Goal: Information Seeking & Learning: Compare options

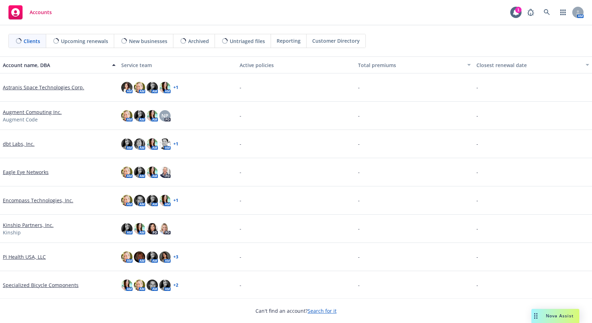
click at [35, 198] on link "Encompass Technologies, Inc." at bounding box center [38, 199] width 71 height 7
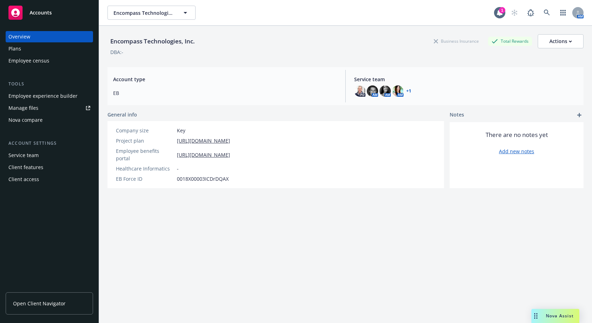
click at [48, 121] on div "Nova compare" at bounding box center [49, 119] width 82 height 11
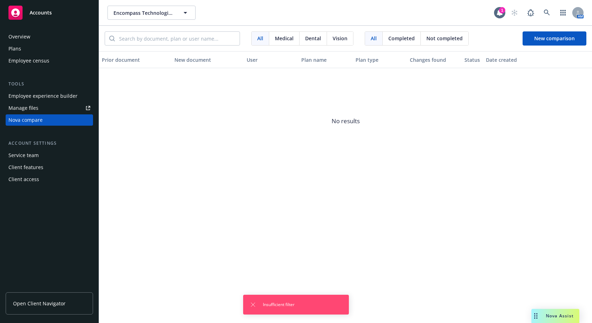
click at [249, 304] on div "Insufficient filter" at bounding box center [296, 304] width 106 height 20
click at [253, 305] on icon "Dismiss notification" at bounding box center [253, 304] width 4 height 4
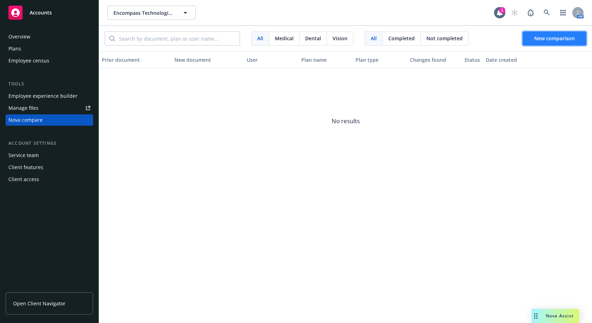
click at [551, 41] on span "New comparison" at bounding box center [554, 38] width 41 height 7
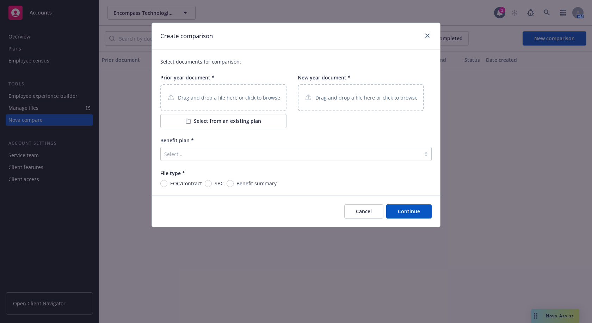
click at [228, 103] on div "Drag and drop a file here or click to browse" at bounding box center [223, 97] width 126 height 27
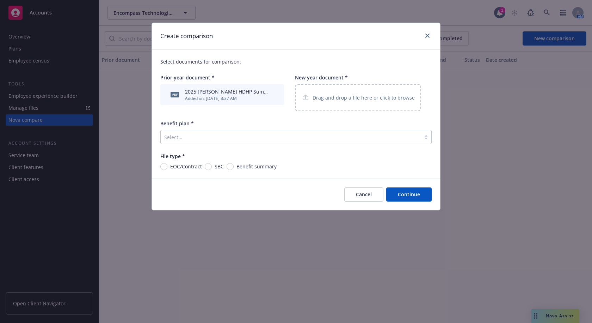
click at [346, 96] on p "Drag and drop a file here or click to browse" at bounding box center [364, 97] width 102 height 7
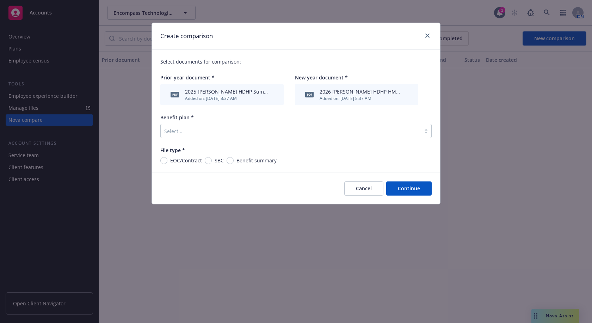
click at [321, 132] on div at bounding box center [290, 131] width 253 height 8
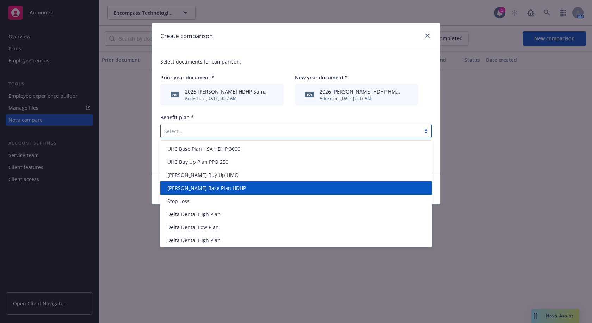
click at [202, 185] on span "[PERSON_NAME] Base Plan HDHP" at bounding box center [206, 187] width 79 height 7
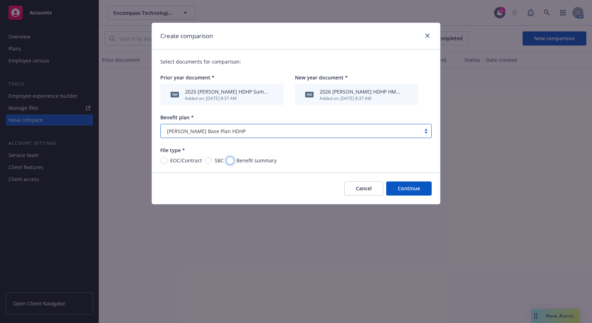
drag, startPoint x: 228, startPoint y: 160, endPoint x: 232, endPoint y: 160, distance: 4.2
click at [228, 160] on input "Benefit summary" at bounding box center [230, 160] width 7 height 7
radio input "true"
click at [405, 188] on button "Continue" at bounding box center [408, 188] width 45 height 14
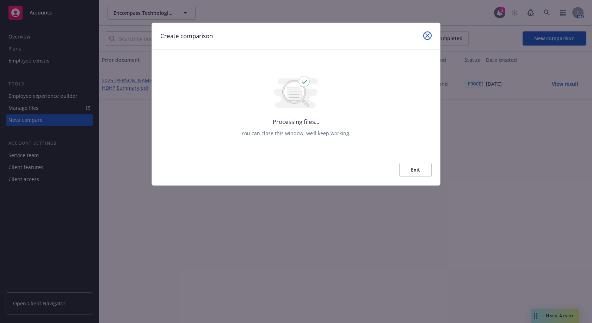
click at [427, 35] on icon "close" at bounding box center [428, 35] width 4 height 4
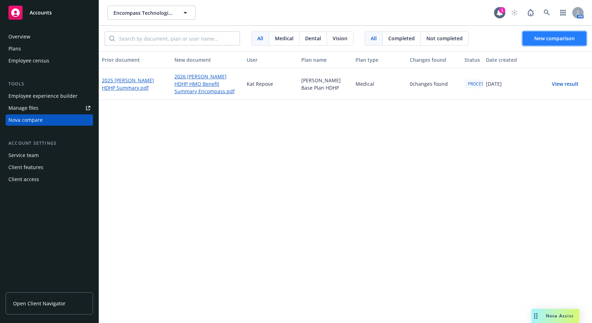
click at [548, 36] on span "New comparison" at bounding box center [554, 38] width 41 height 7
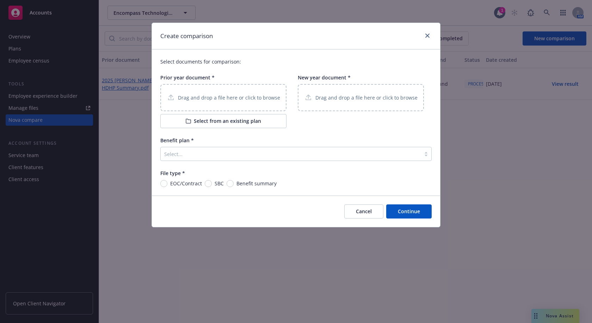
click at [334, 95] on p "Drag and drop a file here or click to browse" at bounding box center [367, 97] width 102 height 7
click at [219, 95] on p "Drag and drop a file here or click to browse" at bounding box center [229, 97] width 102 height 7
click at [174, 170] on span "File type *" at bounding box center [172, 173] width 25 height 7
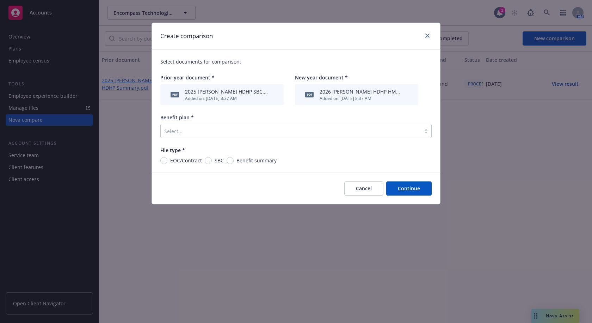
click at [195, 130] on div at bounding box center [290, 131] width 253 height 8
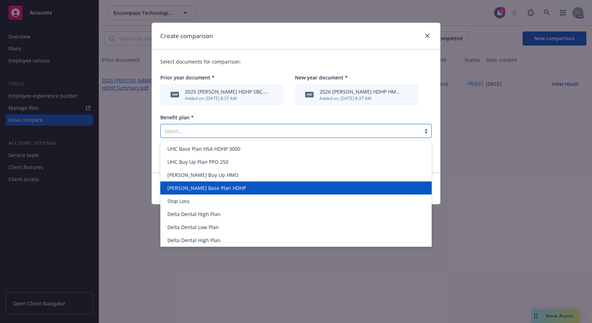
click at [197, 185] on span "[PERSON_NAME] Base Plan HDHP" at bounding box center [206, 187] width 79 height 7
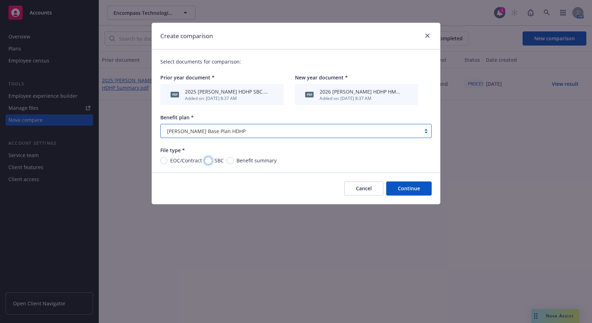
click at [208, 161] on input "SBC" at bounding box center [208, 160] width 7 height 7
radio input "true"
click at [414, 190] on button "Continue" at bounding box center [408, 188] width 45 height 14
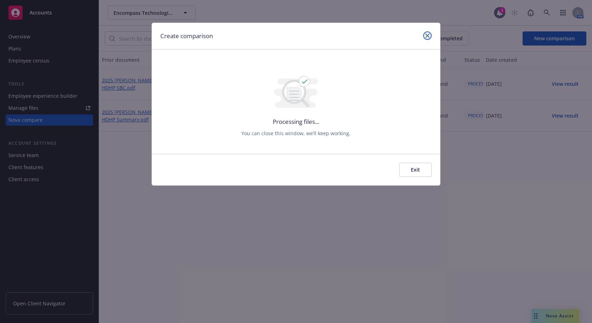
click at [426, 36] on icon "close" at bounding box center [428, 35] width 4 height 4
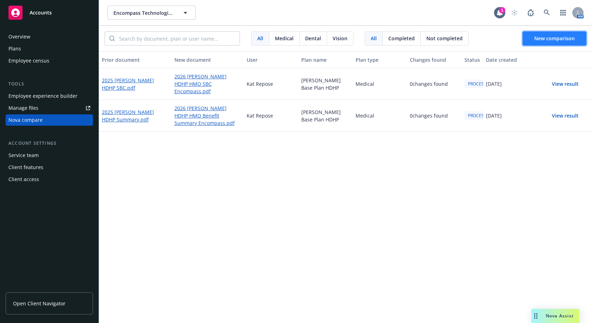
click at [547, 38] on span "New comparison" at bounding box center [554, 38] width 41 height 7
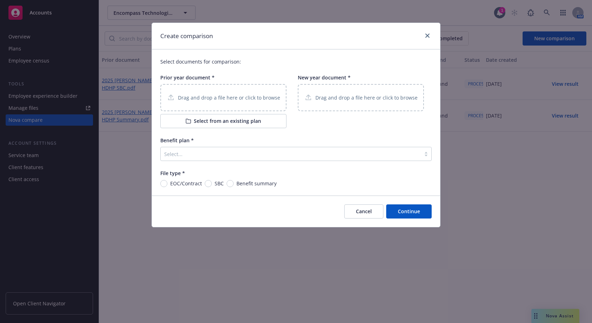
click at [206, 104] on div "Drag and drop a file here or click to browse" at bounding box center [223, 97] width 126 height 27
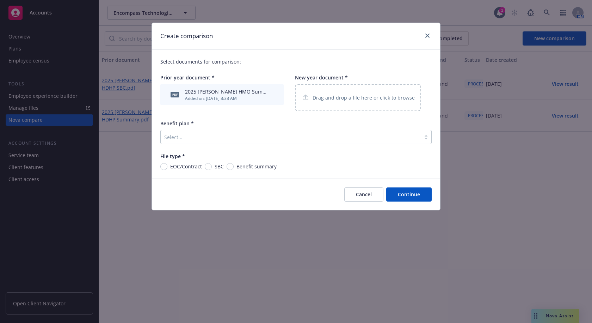
click at [359, 97] on p "Drag and drop a file here or click to browse" at bounding box center [364, 97] width 102 height 7
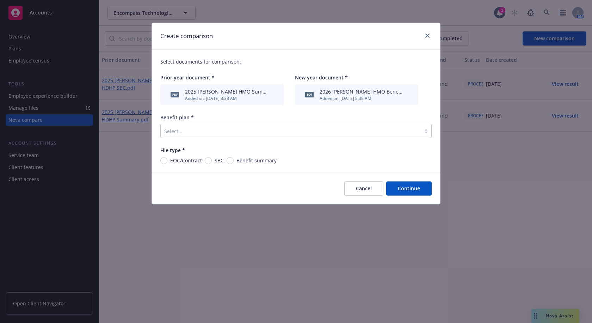
click at [259, 128] on div at bounding box center [290, 131] width 253 height 8
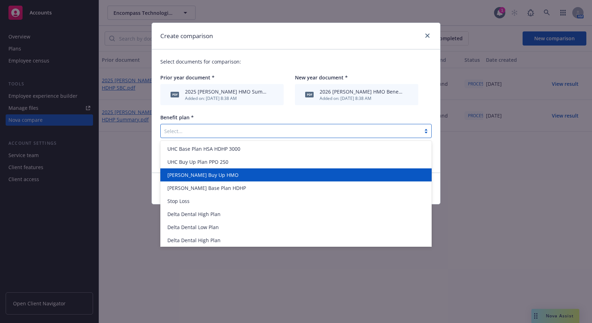
click at [205, 175] on span "[PERSON_NAME] Buy Up HMO" at bounding box center [202, 174] width 71 height 7
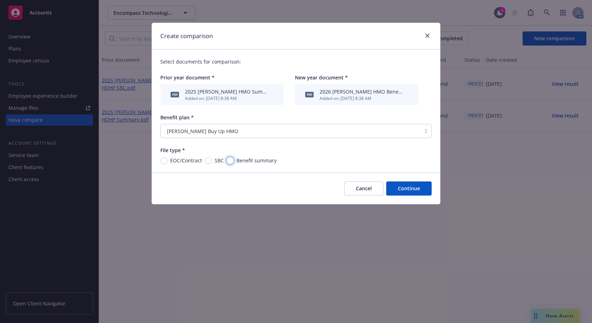
click at [231, 160] on input "Benefit summary" at bounding box center [230, 160] width 7 height 7
radio input "true"
click at [411, 187] on button "Continue" at bounding box center [408, 188] width 45 height 14
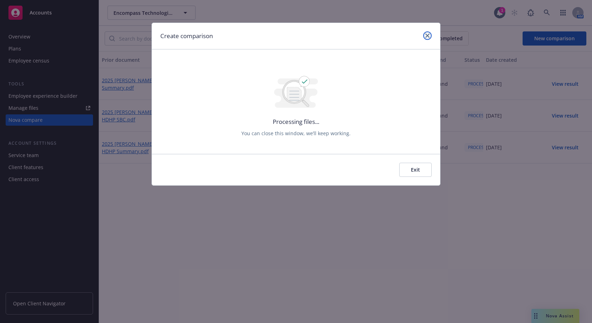
click at [428, 33] on icon "close" at bounding box center [428, 35] width 4 height 4
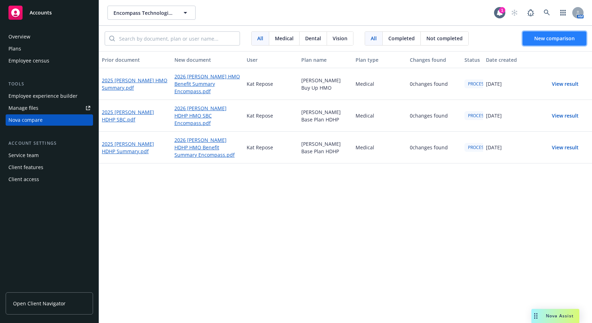
click at [548, 36] on span "New comparison" at bounding box center [554, 38] width 41 height 7
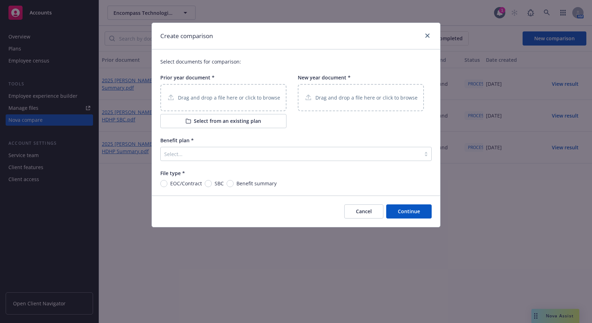
click at [344, 91] on div "Drag and drop a file here or click to browse" at bounding box center [361, 97] width 126 height 27
click at [242, 91] on div "Drag and drop a file here or click to browse" at bounding box center [223, 97] width 126 height 27
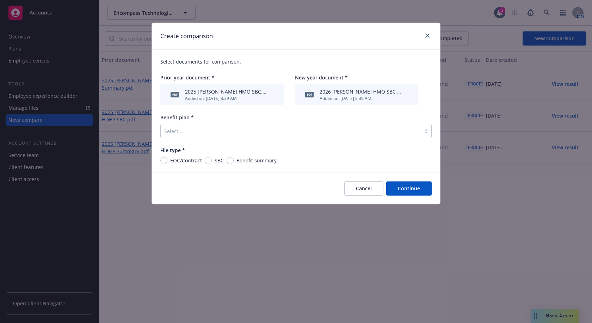
click at [191, 132] on div at bounding box center [290, 131] width 253 height 8
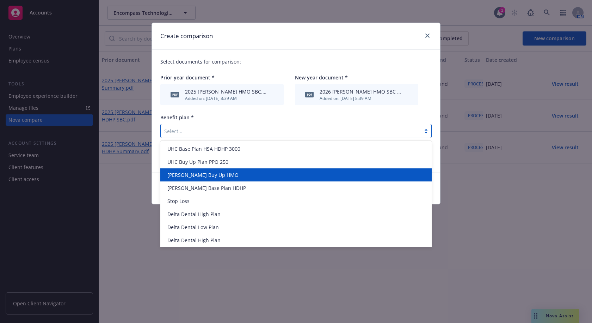
click at [192, 175] on span "[PERSON_NAME] Buy Up HMO" at bounding box center [202, 174] width 71 height 7
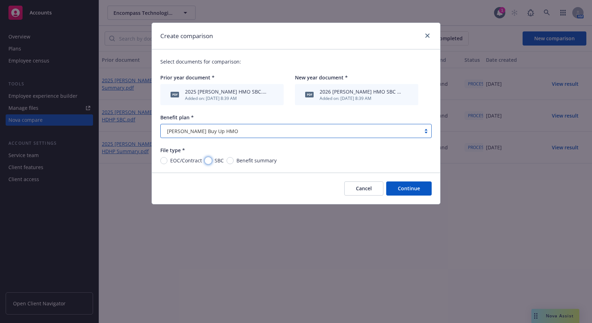
click at [207, 160] on input "SBC" at bounding box center [208, 160] width 7 height 7
radio input "true"
click at [402, 188] on button "Continue" at bounding box center [408, 188] width 45 height 14
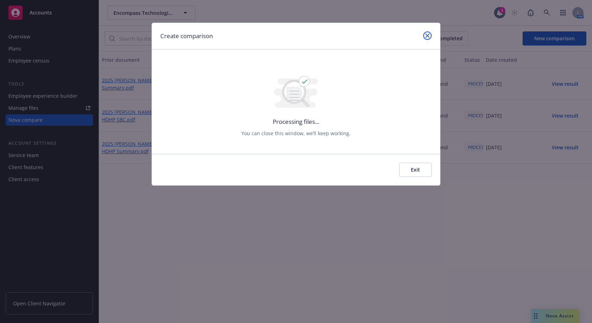
click at [426, 33] on link "close" at bounding box center [427, 35] width 8 height 8
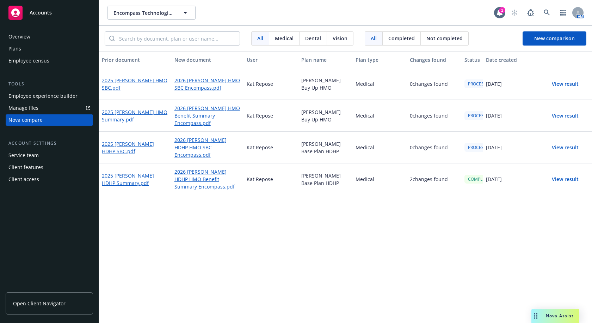
click at [564, 177] on button "View result" at bounding box center [565, 179] width 49 height 14
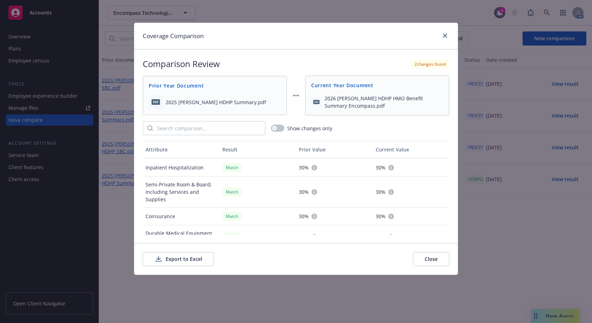
scroll to position [593, 0]
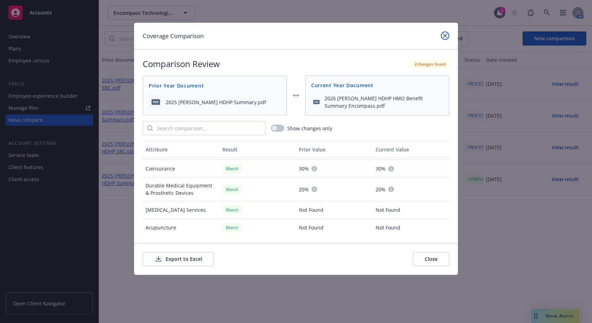
click at [446, 35] on icon "close" at bounding box center [445, 35] width 4 height 4
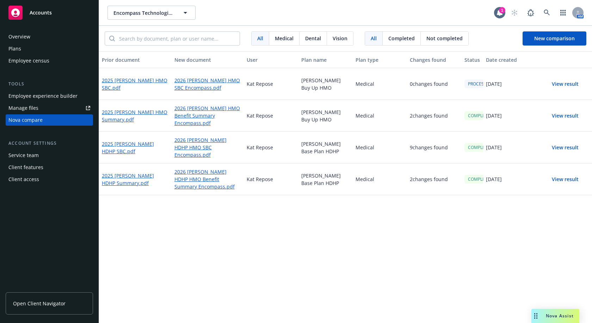
click at [561, 146] on button "View result" at bounding box center [565, 147] width 49 height 14
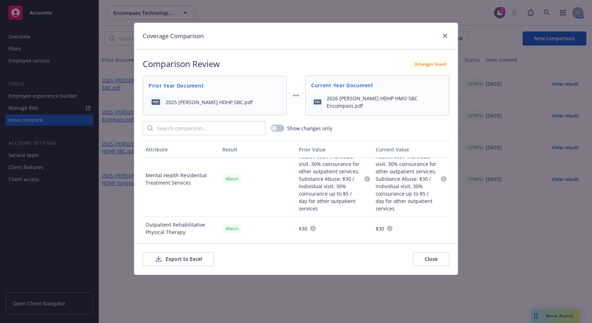
scroll to position [598, 0]
click at [446, 38] on link "close" at bounding box center [445, 35] width 8 height 8
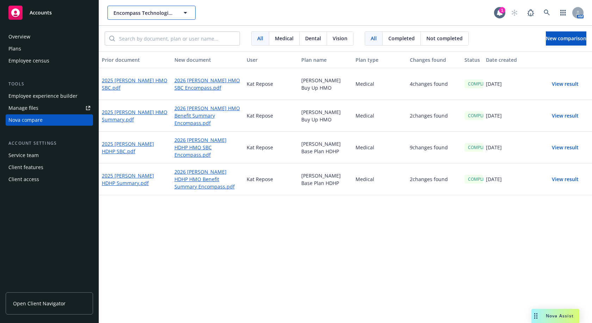
click at [150, 8] on button "Encompass Technologies, Inc." at bounding box center [152, 13] width 88 height 14
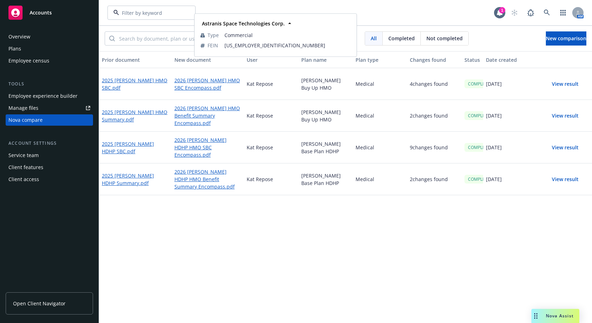
click at [147, 36] on strong "Astranis Space Technologies Corp." at bounding box center [149, 36] width 68 height 14
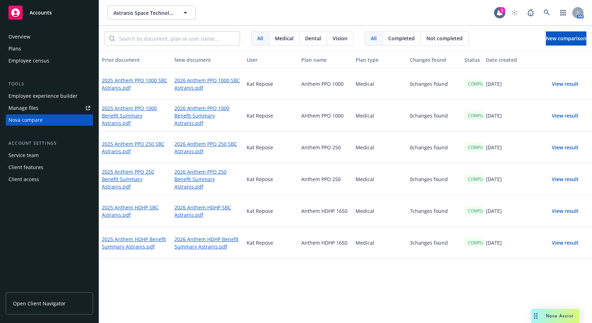
click at [20, 47] on div "Plans" at bounding box center [14, 48] width 13 height 11
